Goal: Check status

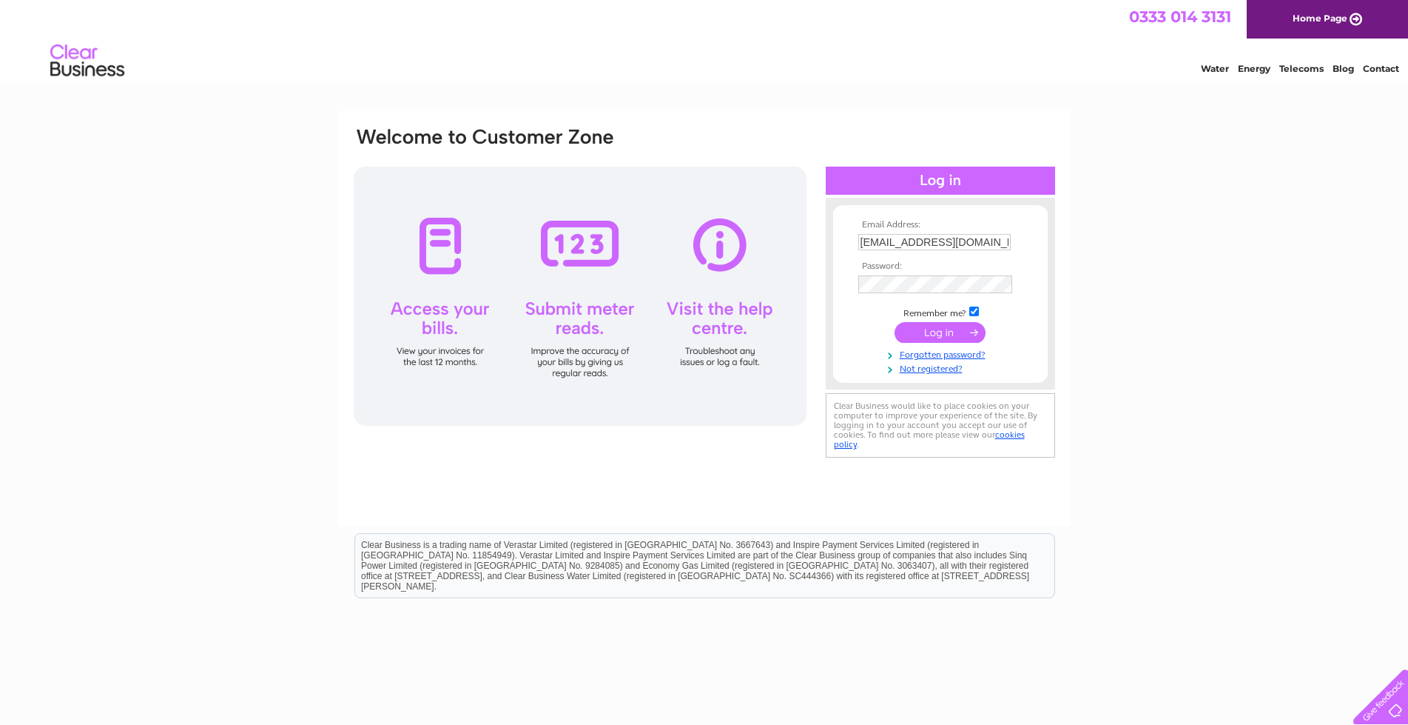
click at [913, 333] on input "submit" at bounding box center [940, 332] width 91 height 21
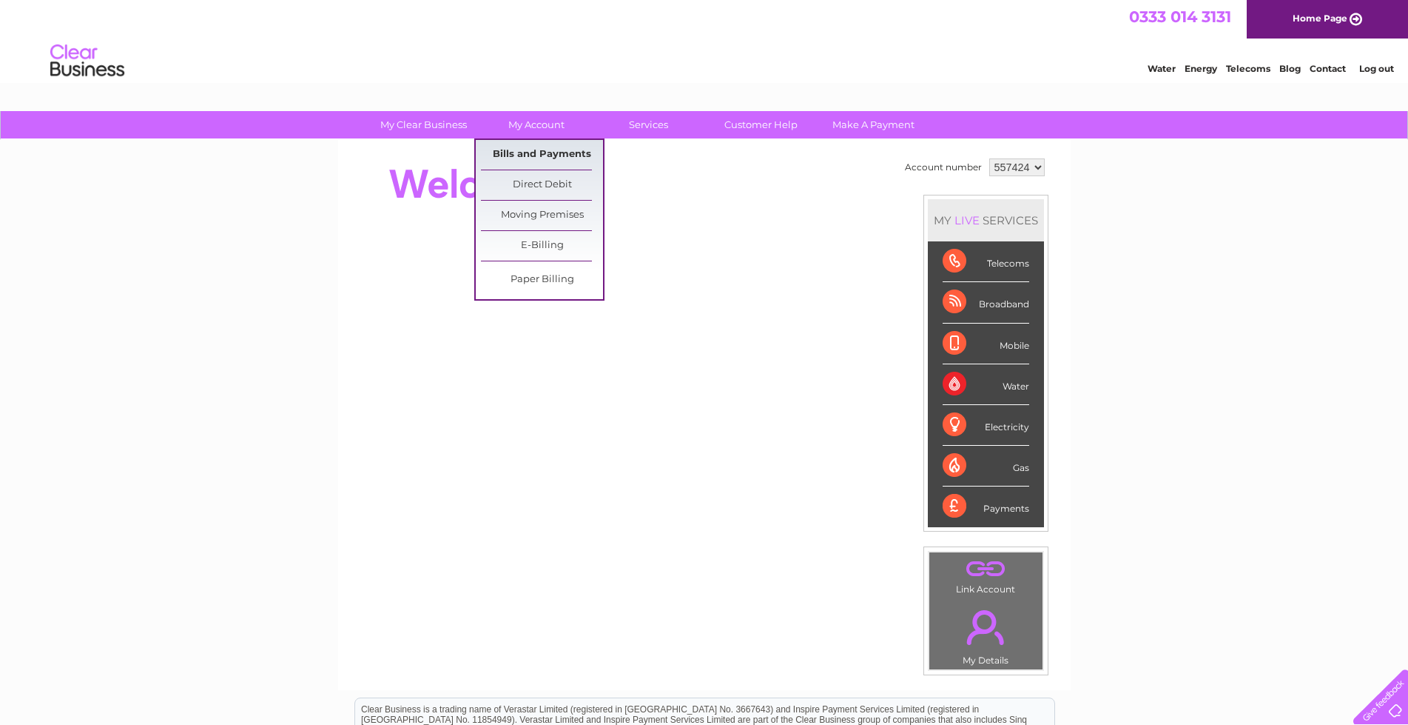
click at [546, 147] on link "Bills and Payments" at bounding box center [542, 155] width 122 height 30
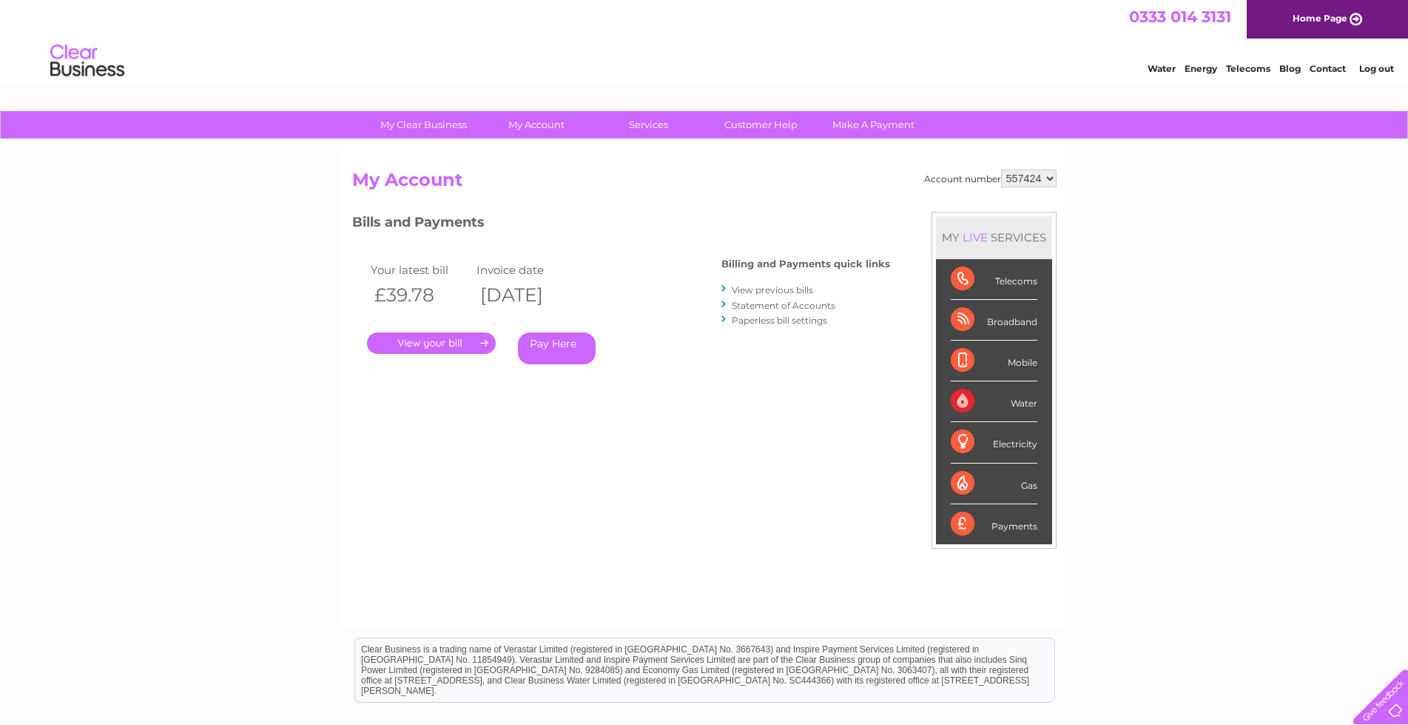
click at [458, 343] on link "." at bounding box center [431, 342] width 129 height 21
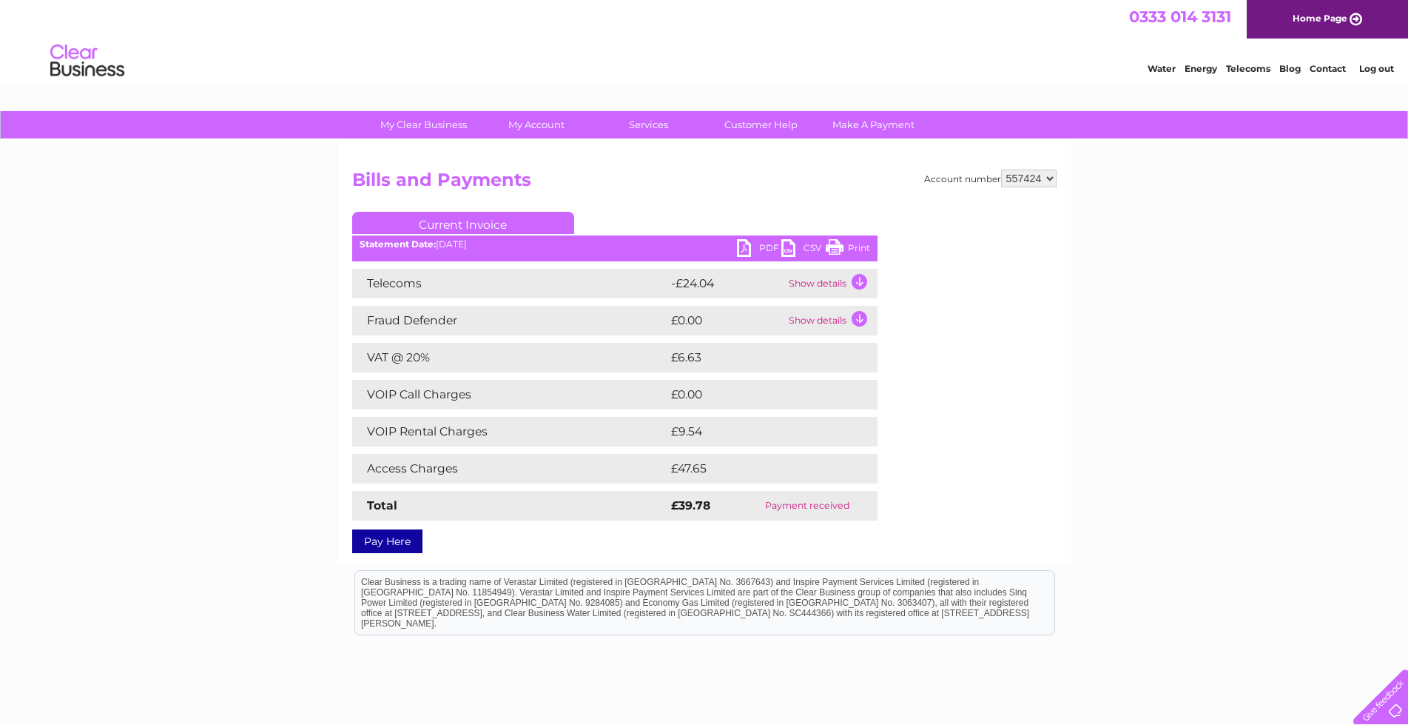
drag, startPoint x: 856, startPoint y: 248, endPoint x: 1103, endPoint y: 50, distance: 316.3
click at [856, 248] on link "Print" at bounding box center [848, 249] width 44 height 21
click at [1377, 70] on link "Log out" at bounding box center [1376, 68] width 35 height 11
